Goal: Information Seeking & Learning: Learn about a topic

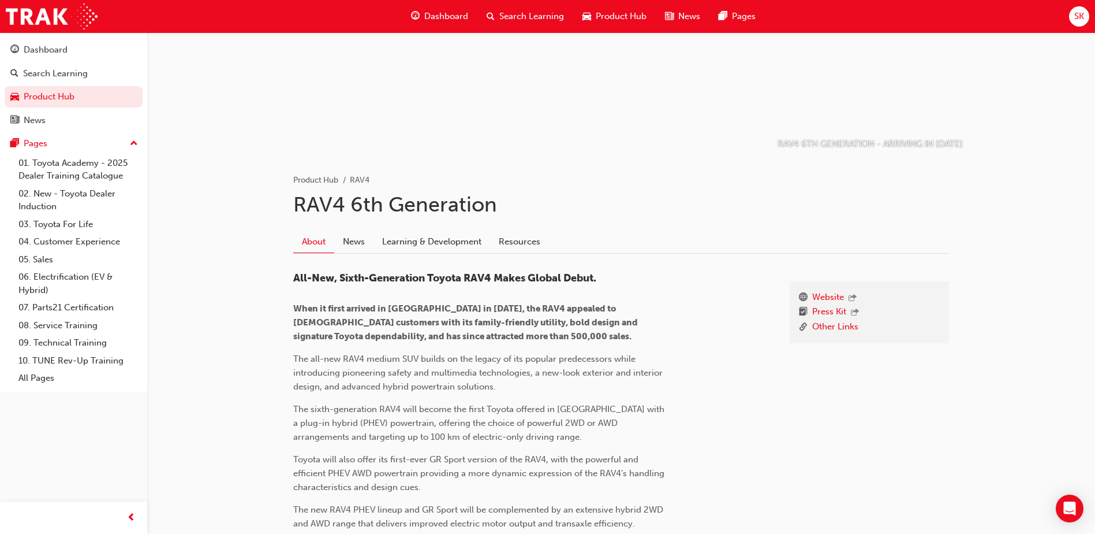
scroll to position [115, 0]
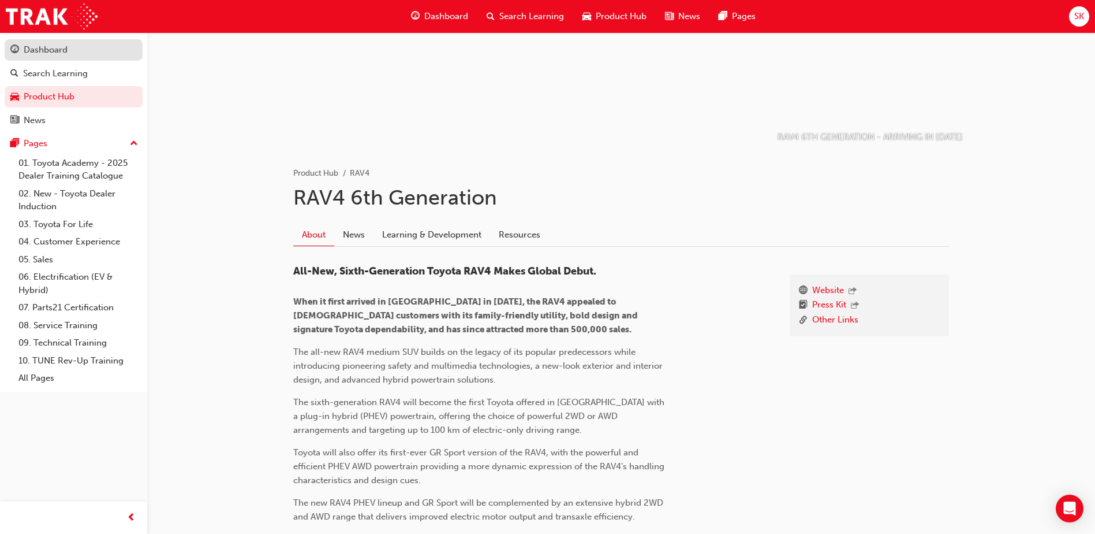
click at [47, 46] on div "Dashboard" at bounding box center [46, 49] width 44 height 13
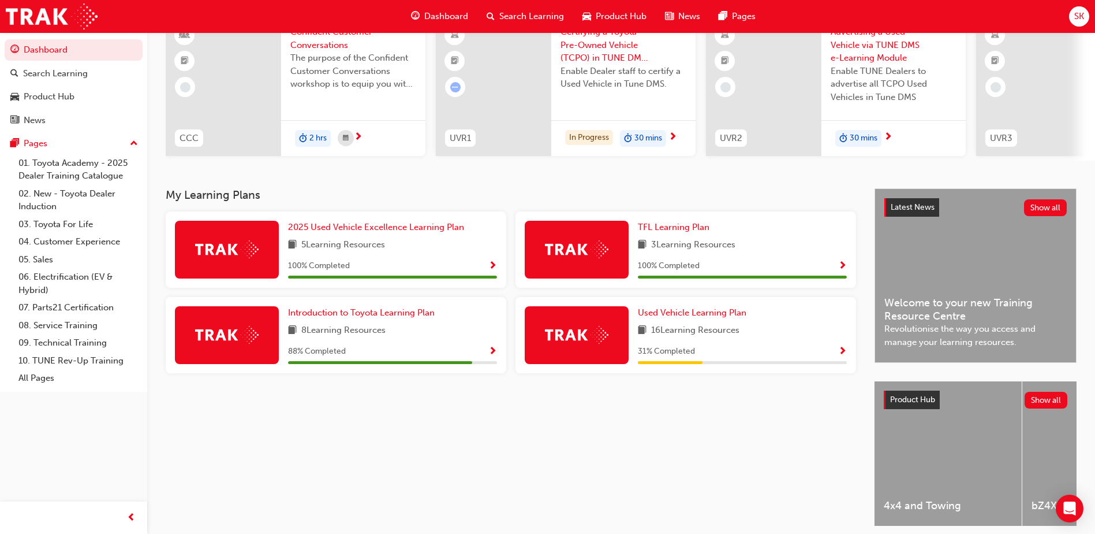
scroll to position [115, 0]
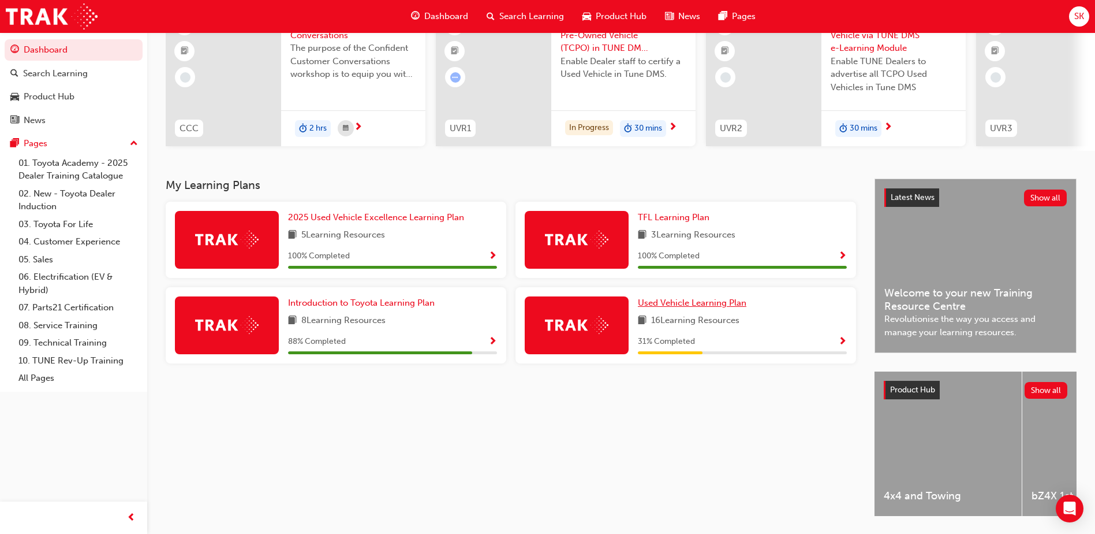
click at [702, 308] on span "Used Vehicle Learning Plan" at bounding box center [692, 302] width 109 height 10
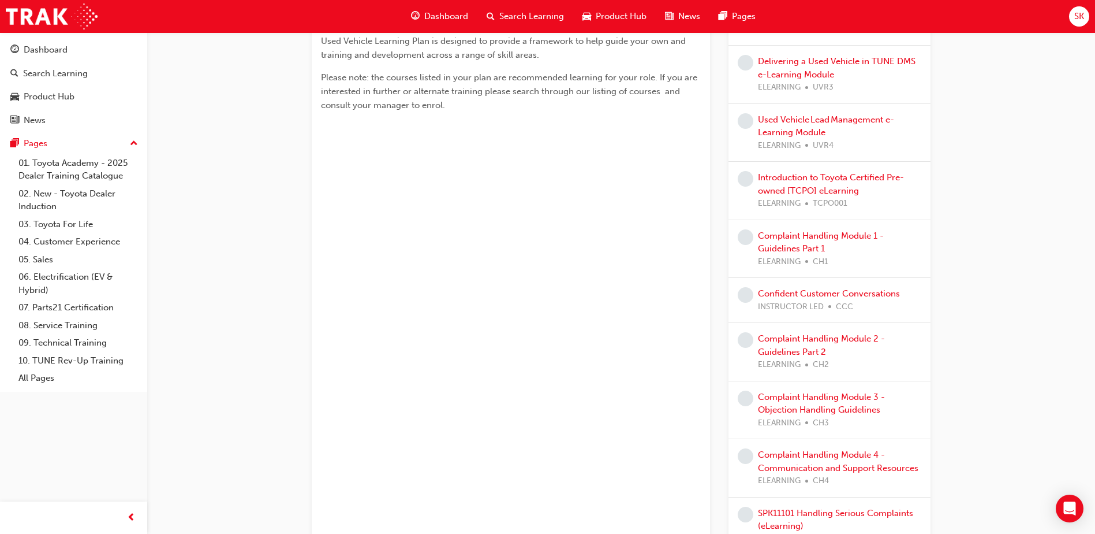
scroll to position [74, 0]
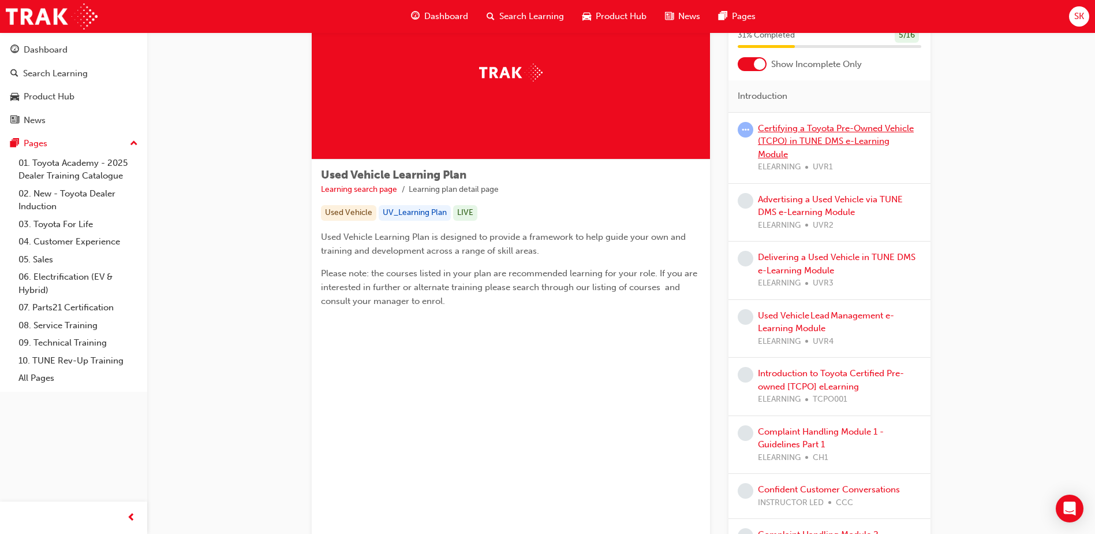
click at [811, 139] on link "Certifying a Toyota Pre-Owned Vehicle (TCPO) in TUNE DMS e-Learning Module" at bounding box center [836, 141] width 156 height 36
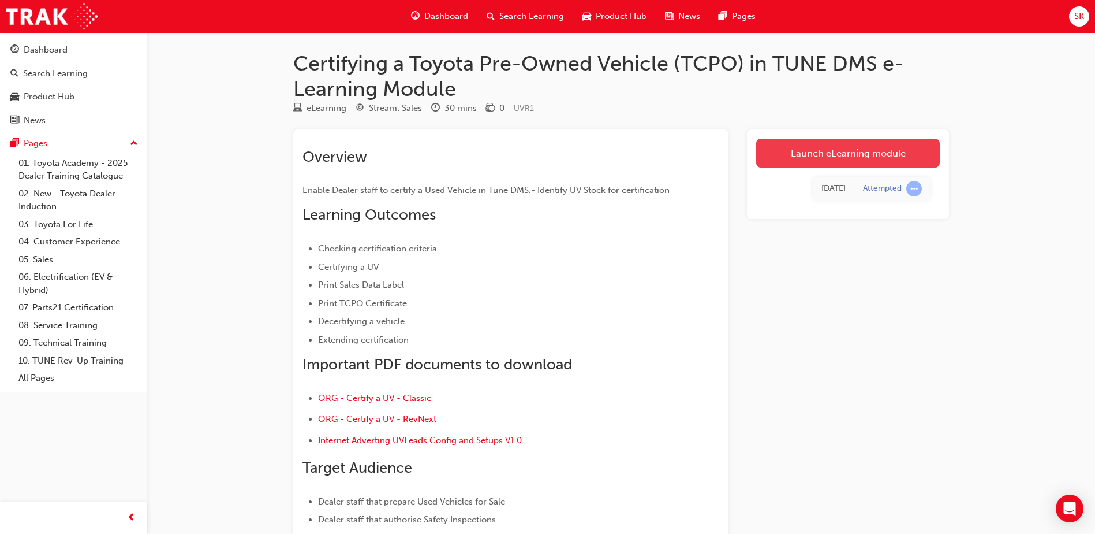
click at [826, 155] on link "Launch eLearning module" at bounding box center [848, 153] width 184 height 29
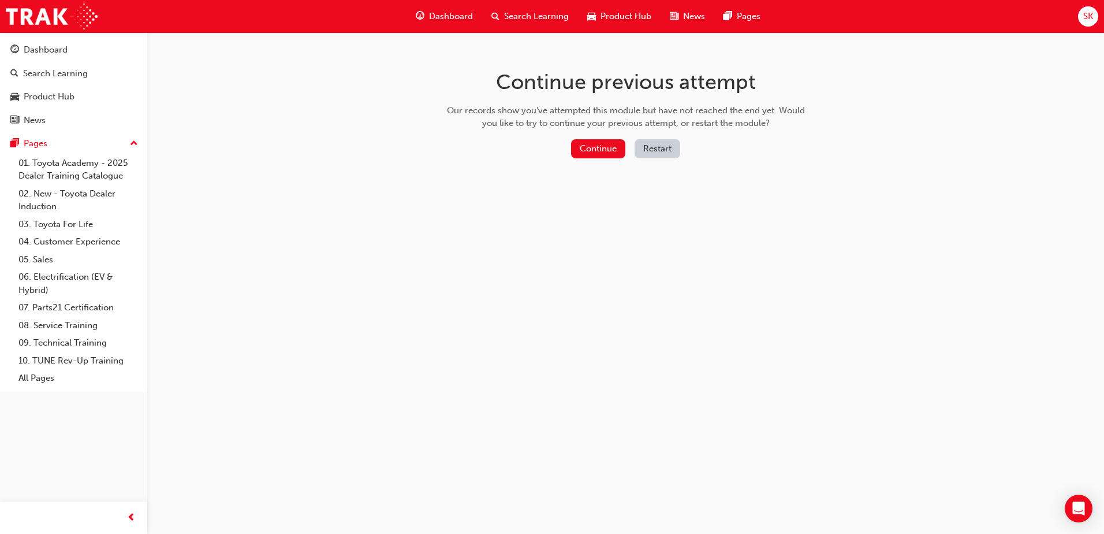
click at [627, 137] on div "Continue previous attempt Our records show you've attempted this module but hav…" at bounding box center [625, 115] width 375 height 167
click at [590, 149] on button "Continue" at bounding box center [598, 148] width 54 height 19
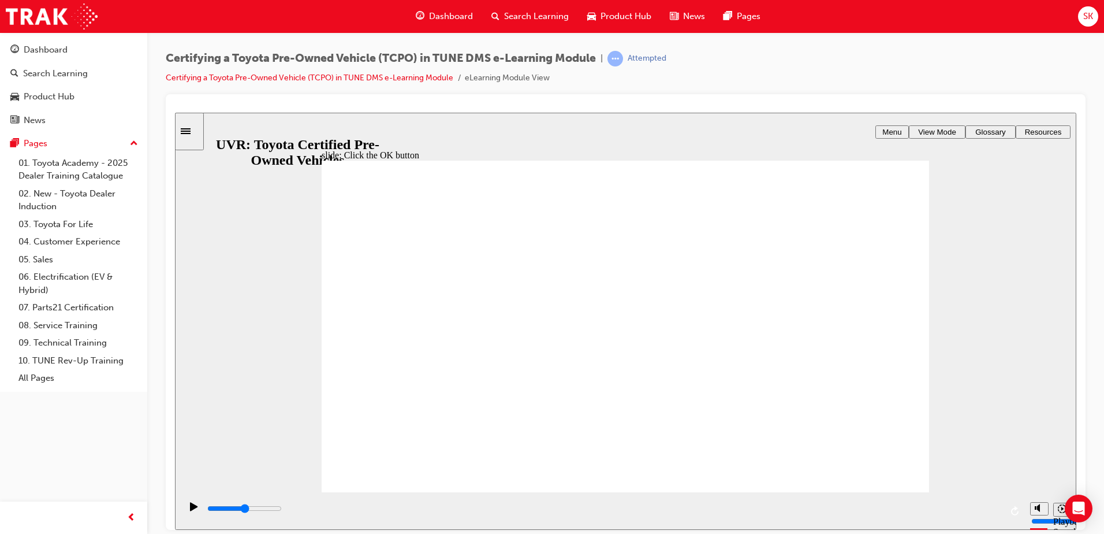
click at [193, 508] on icon "play/pause" at bounding box center [194, 505] width 8 height 9
click at [190, 508] on icon "play/pause" at bounding box center [194, 505] width 8 height 9
click at [190, 510] on icon "play/pause" at bounding box center [194, 505] width 8 height 9
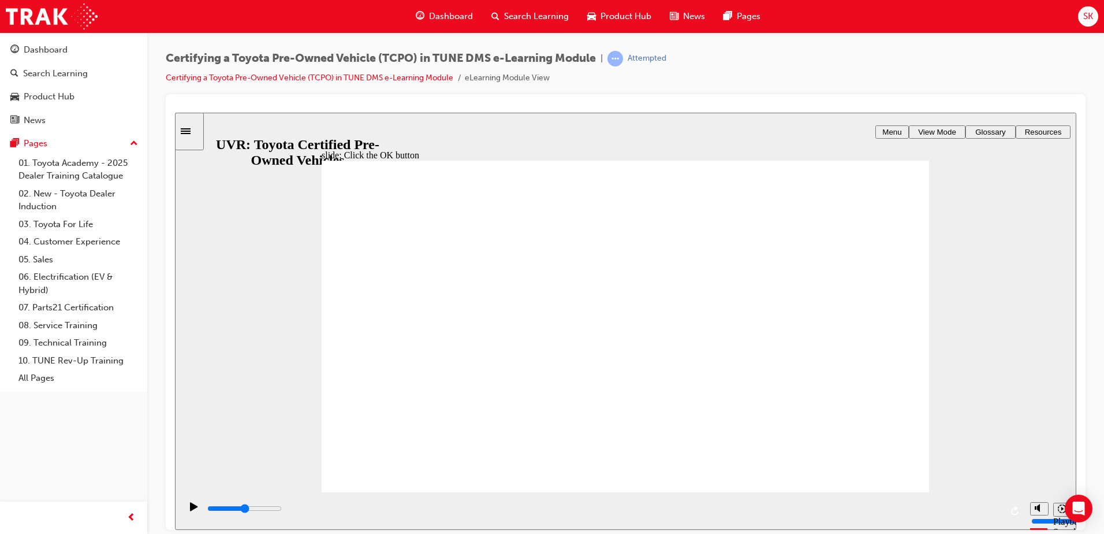
click at [1013, 509] on icon "replay" at bounding box center [1015, 509] width 9 height 9
click at [190, 510] on icon "play/pause" at bounding box center [194, 505] width 8 height 9
click at [195, 506] on div "play/pause" at bounding box center [194, 511] width 20 height 20
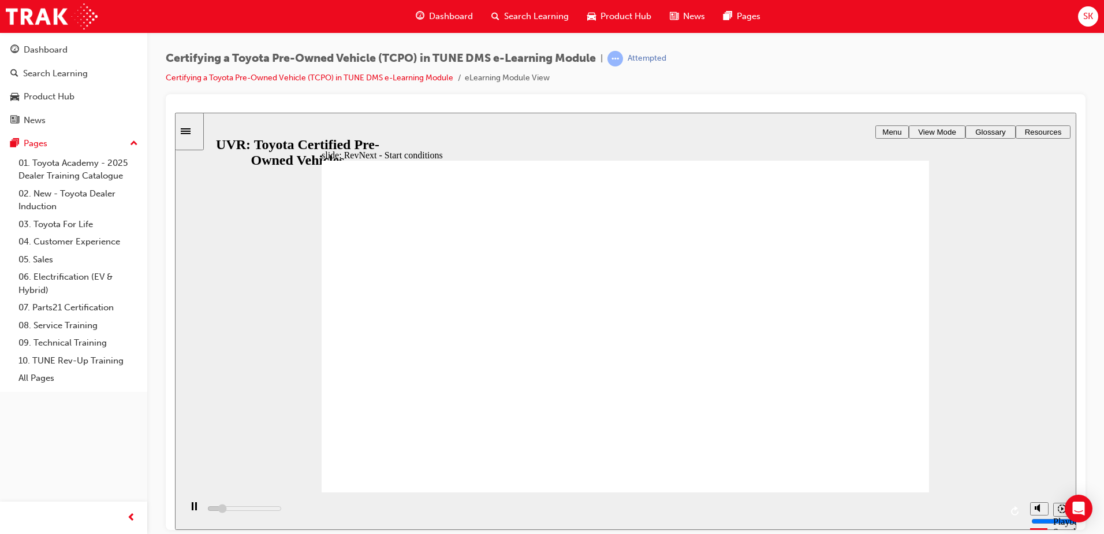
click at [1059, 511] on icon "playback speed" at bounding box center [1062, 508] width 9 height 9
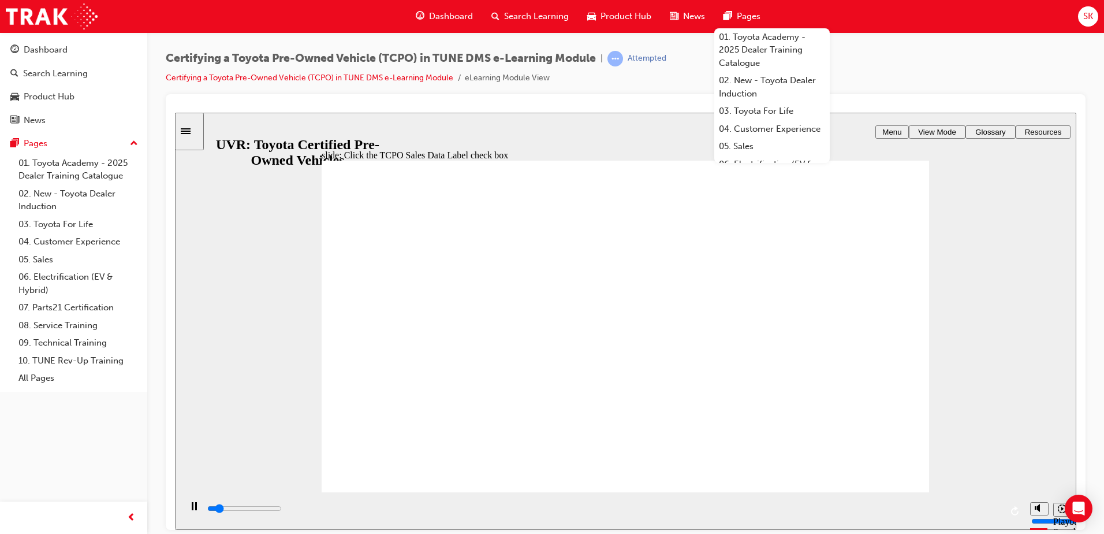
type input "1000"
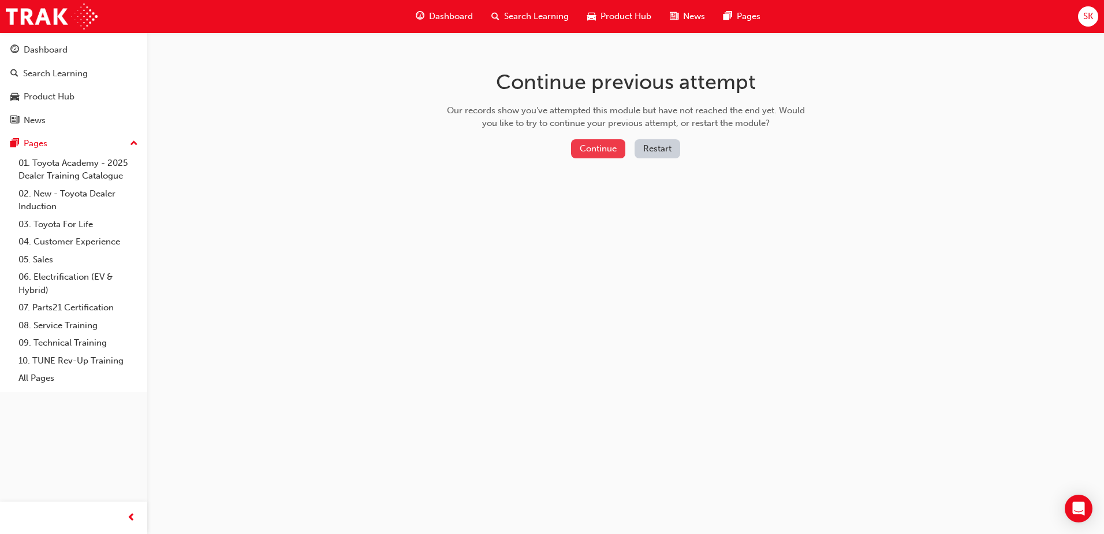
click at [615, 144] on button "Continue" at bounding box center [598, 148] width 54 height 19
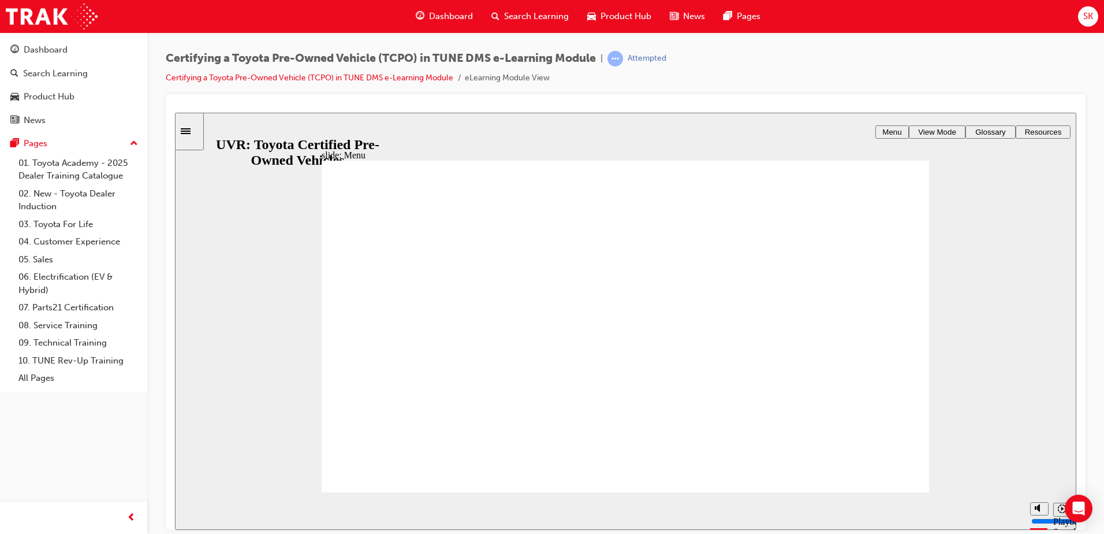
click at [190, 510] on icon "play/pause" at bounding box center [194, 505] width 8 height 9
type input "14300"
click at [1058, 510] on icon "playback speed" at bounding box center [1062, 508] width 9 height 9
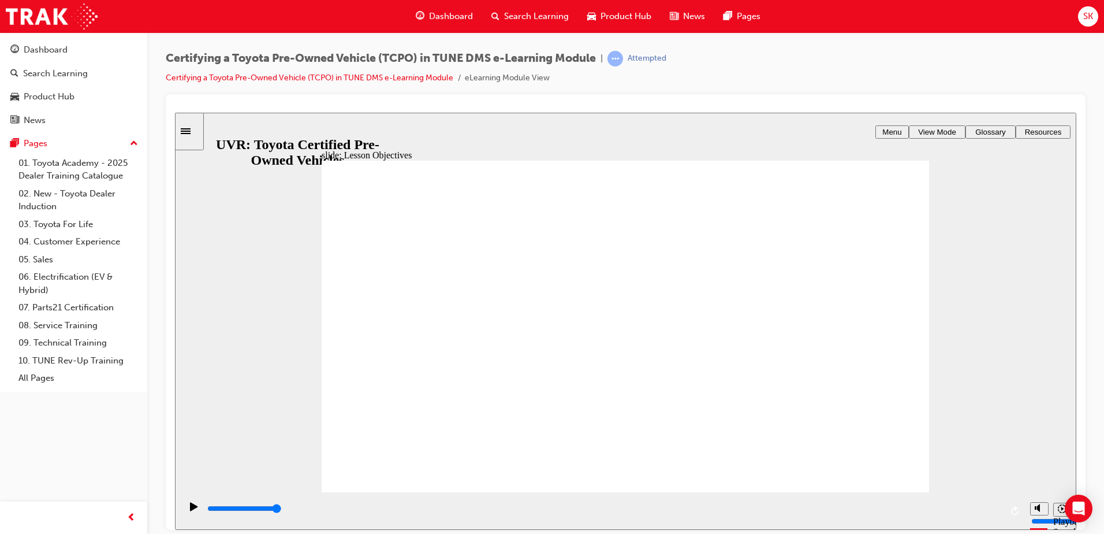
click at [892, 115] on div "slide: Lesson Objectives Rectangle 1 BACK BACK LESSON OBJECTIVES Rectangle 2 Re…" at bounding box center [625, 320] width 901 height 417
click at [886, 132] on span "Menu" at bounding box center [891, 131] width 19 height 9
